Goal: Navigation & Orientation: Go to known website

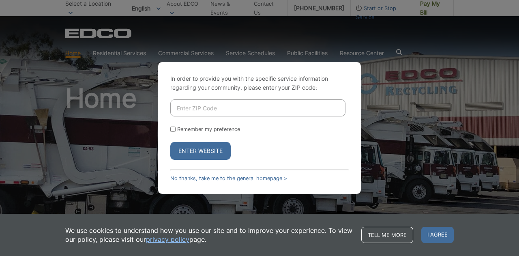
click at [200, 154] on button "Enter Website" at bounding box center [200, 151] width 60 height 18
click at [263, 179] on link "No thanks, take me to the general homepage >" at bounding box center [228, 178] width 117 height 6
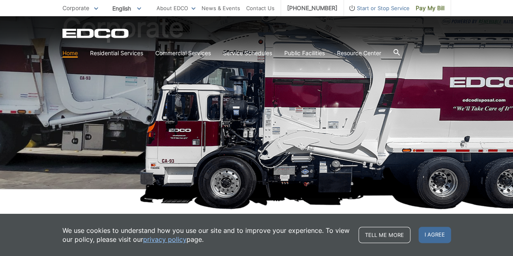
scroll to position [81, 0]
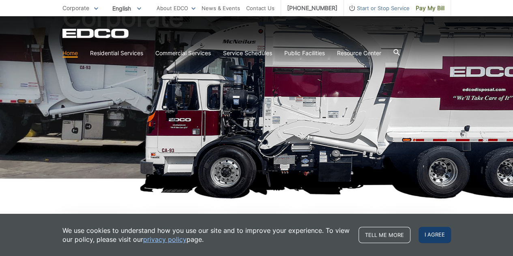
click at [430, 236] on span "I agree" at bounding box center [434, 235] width 32 height 16
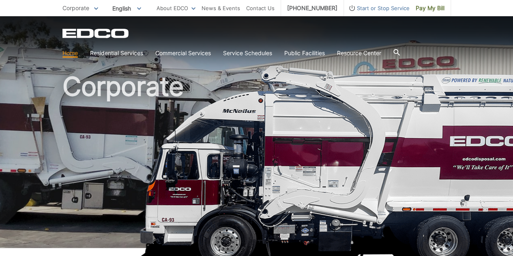
scroll to position [0, 0]
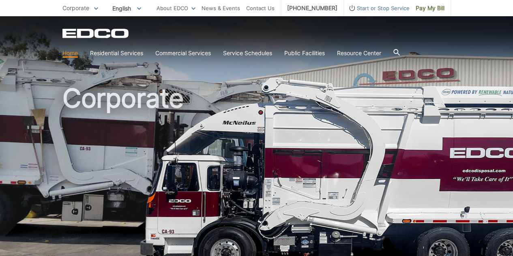
click at [67, 54] on link "Home" at bounding box center [69, 53] width 15 height 9
